Goal: Transaction & Acquisition: Purchase product/service

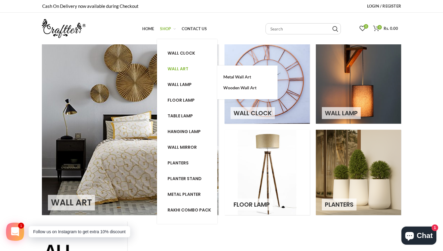
click at [178, 69] on span "Wall art" at bounding box center [177, 69] width 21 height 6
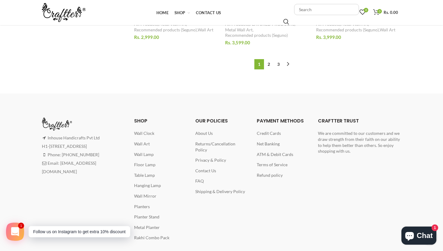
scroll to position [708, 0]
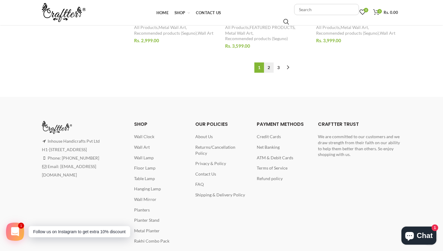
click at [272, 68] on link "2" at bounding box center [269, 67] width 10 height 10
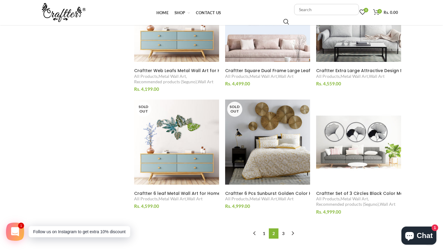
scroll to position [532, 0]
click at [283, 232] on link "3" at bounding box center [283, 233] width 10 height 10
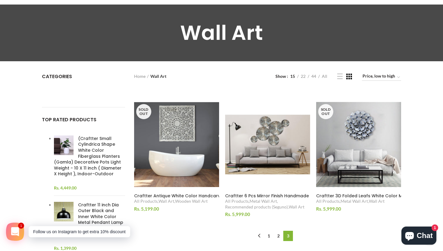
scroll to position [42, 0]
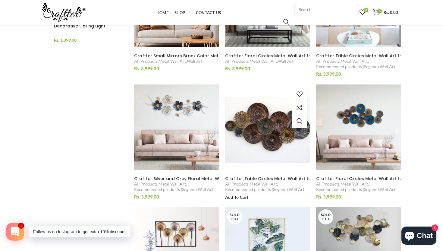
scroll to position [293, 0]
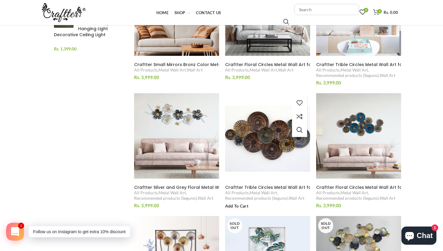
click at [270, 145] on img at bounding box center [267, 135] width 93 height 93
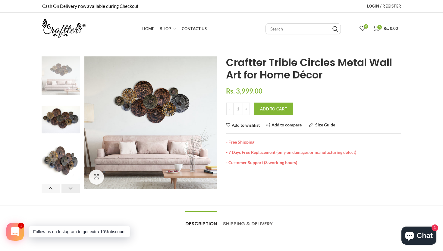
click at [69, 187] on button "Next" at bounding box center [70, 188] width 18 height 9
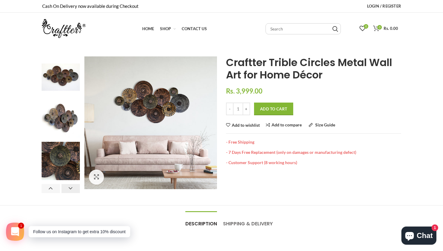
click at [69, 187] on button "Next" at bounding box center [70, 188] width 18 height 9
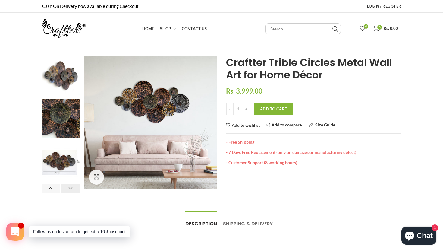
click at [69, 187] on button "Next" at bounding box center [70, 188] width 18 height 9
click at [57, 169] on img at bounding box center [61, 161] width 38 height 38
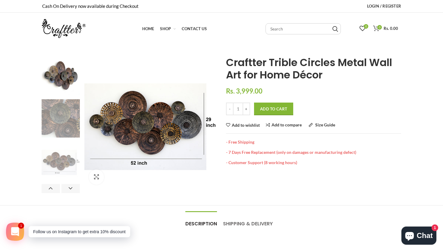
click at [57, 131] on img at bounding box center [61, 118] width 38 height 38
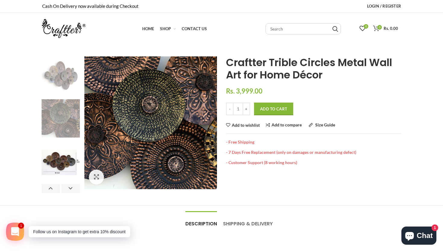
click at [61, 83] on img at bounding box center [61, 76] width 38 height 38
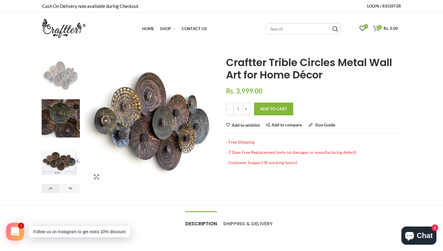
click at [48, 193] on button "Previous" at bounding box center [51, 188] width 18 height 9
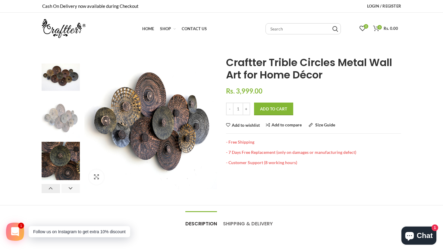
click at [48, 193] on button "Previous" at bounding box center [51, 188] width 18 height 9
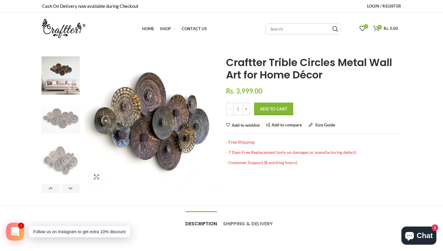
click at [64, 113] on img at bounding box center [61, 118] width 38 height 38
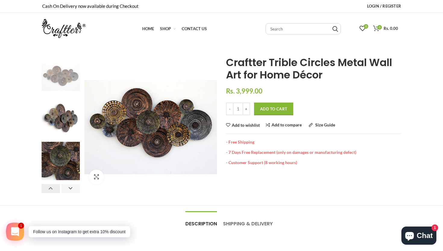
click at [51, 191] on button "Previous" at bounding box center [51, 188] width 18 height 9
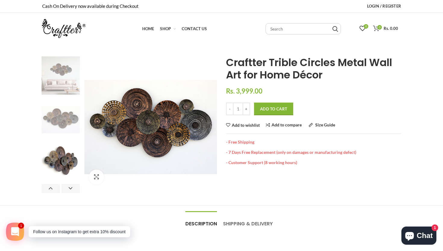
click at [67, 59] on img at bounding box center [61, 75] width 38 height 38
